Goal: Find specific page/section: Find specific page/section

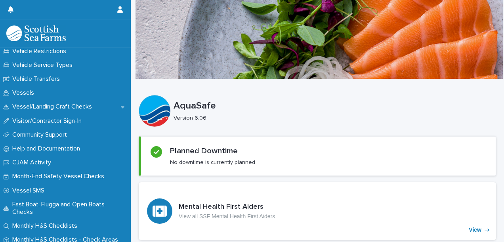
scroll to position [692, 0]
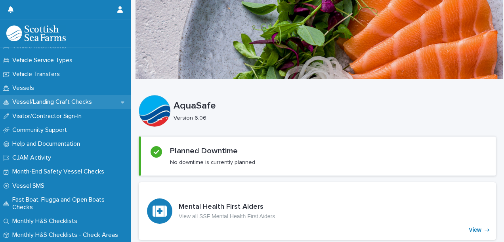
click at [75, 97] on div "Vessel/Landing Craft Checks" at bounding box center [65, 102] width 131 height 14
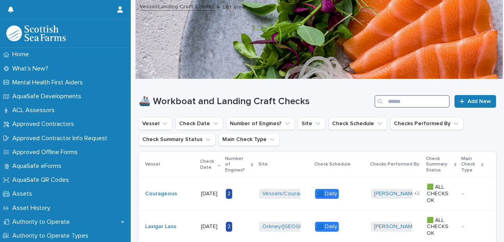
click at [420, 102] on input "Search" at bounding box center [411, 101] width 75 height 13
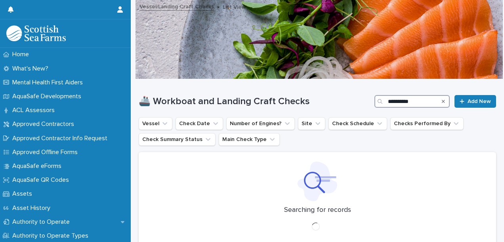
type input "**********"
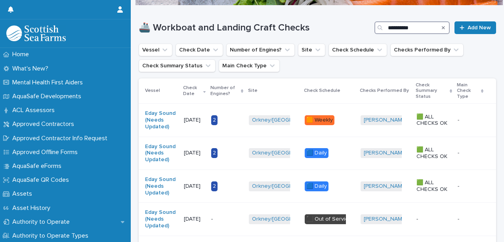
scroll to position [78, 0]
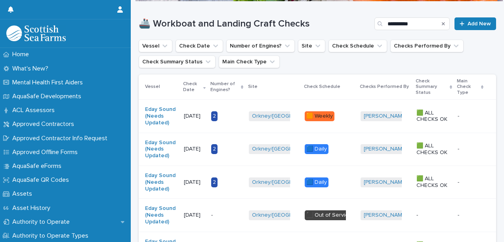
click at [188, 212] on p "[DATE]" at bounding box center [194, 215] width 21 height 7
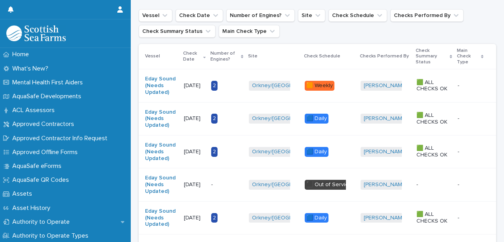
scroll to position [111, 0]
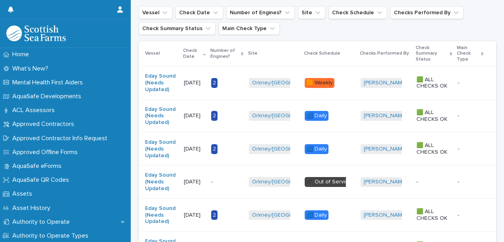
click at [198, 212] on p "[DATE]" at bounding box center [194, 215] width 21 height 7
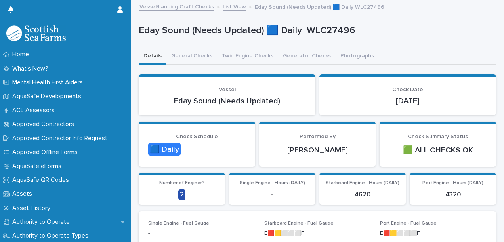
click at [183, 6] on link "Vessel/Landing Craft Checks" at bounding box center [176, 6] width 74 height 9
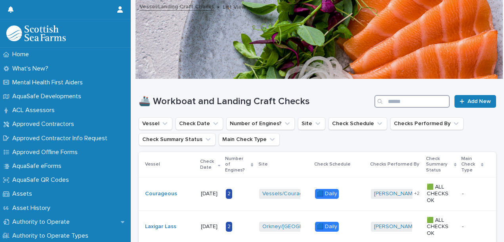
click at [399, 98] on input "Search" at bounding box center [411, 101] width 75 height 13
type input "**********"
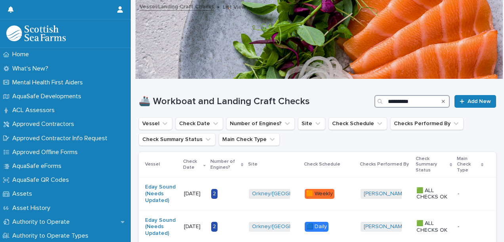
scroll to position [212, 0]
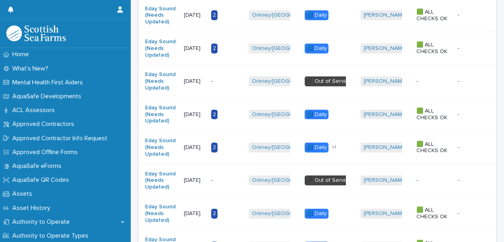
click at [185, 50] on p "[DATE]" at bounding box center [194, 48] width 21 height 7
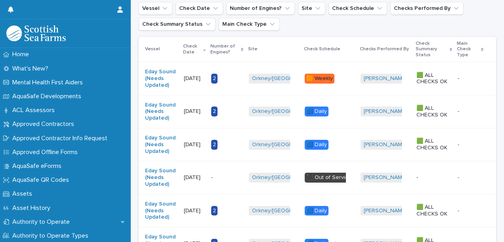
scroll to position [127, 0]
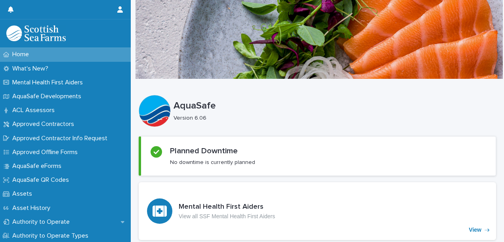
drag, startPoint x: 134, startPoint y: 91, endPoint x: 134, endPoint y: 96, distance: 4.8
